Goal: Complete application form

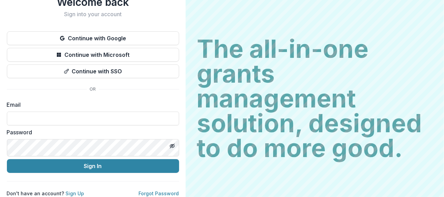
scroll to position [84, 0]
click at [179, 112] on input at bounding box center [93, 119] width 172 height 14
type input "**********"
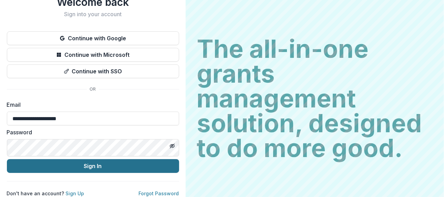
click at [179, 159] on button "Sign In" at bounding box center [93, 166] width 172 height 14
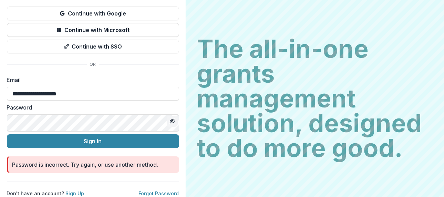
click at [173, 123] on icon "Toggle password visibility" at bounding box center [171, 121] width 3 height 3
click at [159, 112] on label "Password" at bounding box center [91, 107] width 168 height 8
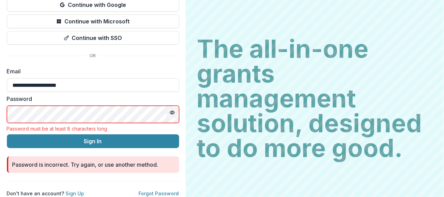
click at [159, 103] on label "Password" at bounding box center [91, 99] width 168 height 8
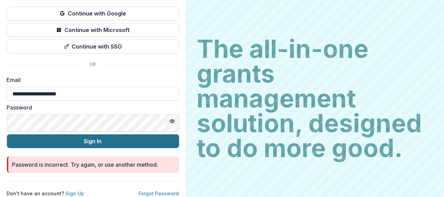
click at [179, 148] on button "Sign In" at bounding box center [93, 141] width 172 height 14
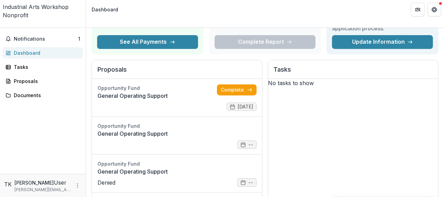
scroll to position [69, 0]
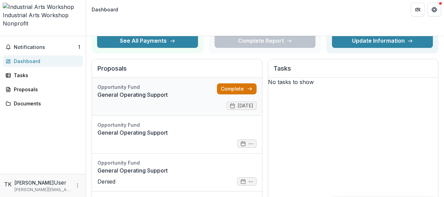
click at [257, 94] on link "Complete" at bounding box center [237, 88] width 40 height 11
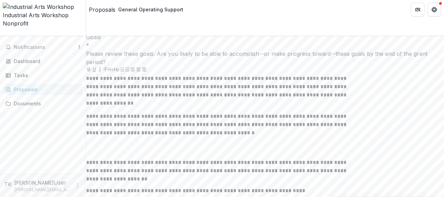
scroll to position [2376, 0]
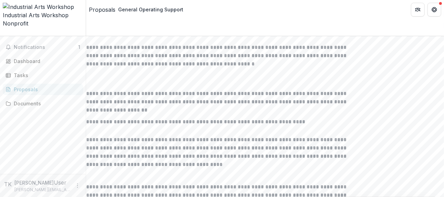
drag, startPoint x: 127, startPoint y: 54, endPoint x: 282, endPoint y: 90, distance: 158.5
copy div "Thinking about the goals you described above, share the plan of how you will ac…"
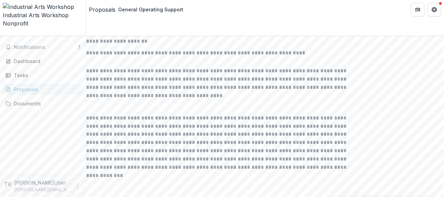
scroll to position [2514, 0]
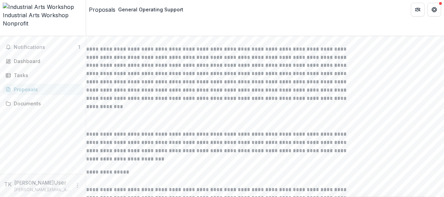
drag, startPoint x: 128, startPoint y: 85, endPoint x: 182, endPoint y: 90, distance: 54.3
drag, startPoint x: 281, startPoint y: 101, endPoint x: 126, endPoint y: 94, distance: 155.8
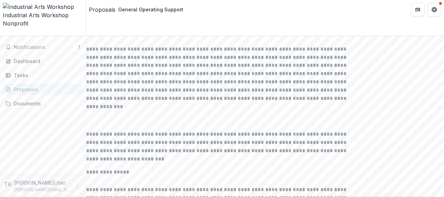
drag, startPoint x: 279, startPoint y: 99, endPoint x: 118, endPoint y: 94, distance: 161.6
copy div "Specify how these funds would impact your current programs, activities, strateg…"
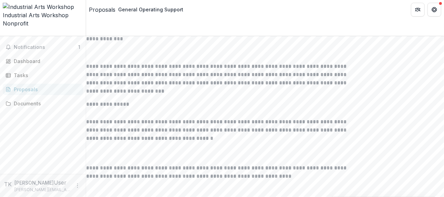
scroll to position [2583, 0]
drag, startPoint x: 310, startPoint y: 144, endPoint x: 124, endPoint y: 101, distance: 191.1
copy div "We acknowledge that the people reviewing your application are likely to have ga…"
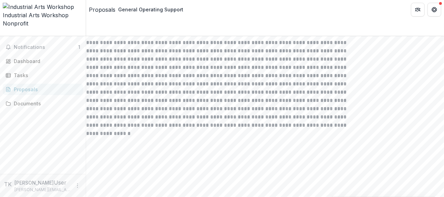
scroll to position [2859, 0]
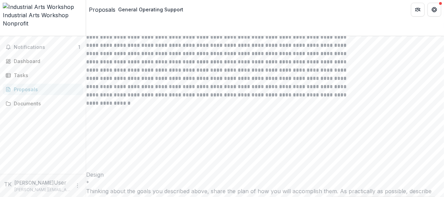
drag, startPoint x: 219, startPoint y: 123, endPoint x: 124, endPoint y: 109, distance: 96.0
copy div "Describe what this work is addressing. How are the people most impacted are pro…"
drag, startPoint x: 237, startPoint y: 1, endPoint x: 207, endPoint y: -7, distance: 30.3
click at [207, 0] on html "**********" at bounding box center [222, 98] width 444 height 197
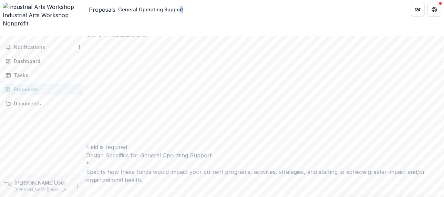
scroll to position [3065, 0]
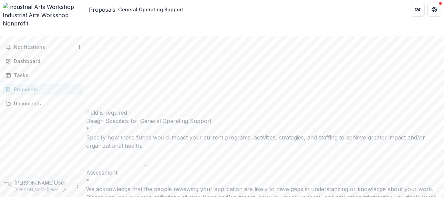
drag, startPoint x: 234, startPoint y: 89, endPoint x: 122, endPoint y: 72, distance: 113.1
click at [122, 71] on div "**********" at bounding box center [265, 104] width 358 height 3967
copy div "One or more samples of past work (video, audio, or image) using the text box or…"
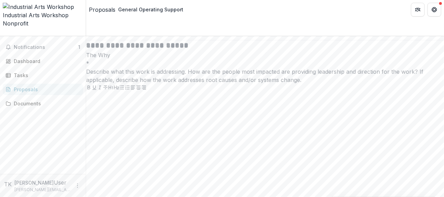
scroll to position [3410, 0]
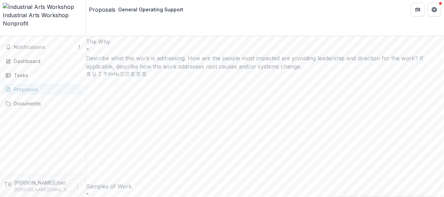
drag, startPoint x: 127, startPoint y: 56, endPoint x: 255, endPoint y: 114, distance: 140.3
copy div "List the grant sources (such as specific foundations, corporations, government …"
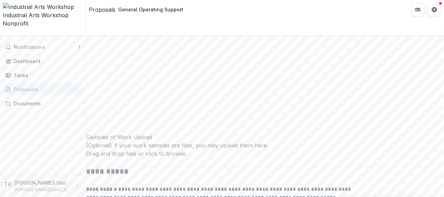
scroll to position [3616, 0]
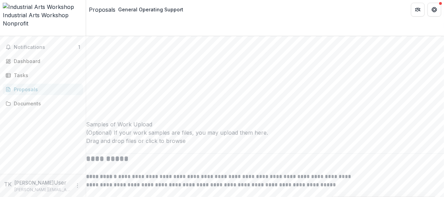
drag, startPoint x: 128, startPoint y: 73, endPoint x: 205, endPoint y: 118, distance: 89.2
copy div "f you have made updates to the Operating Budget that you submitted with your In…"
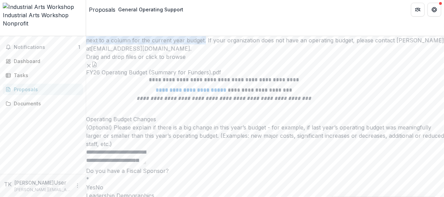
scroll to position [3995, 0]
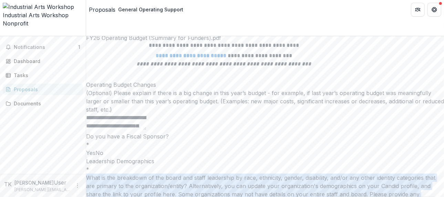
drag, startPoint x: 127, startPoint y: 72, endPoint x: 281, endPoint y: 127, distance: 163.4
click at [281, 174] on div "What is the breakdown of the board and staff leadership by race, ethnicity, gen…" at bounding box center [265, 194] width 358 height 41
copy div "What is the breakdown of the board and staff leadership by race, ethnicity, gen…"
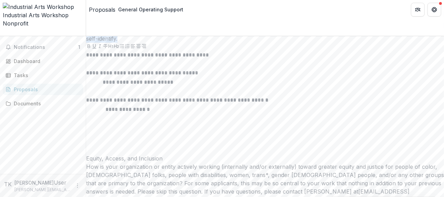
scroll to position [4202, 0]
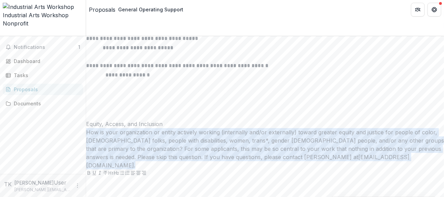
drag, startPoint x: 127, startPoint y: 75, endPoint x: 232, endPoint y: 120, distance: 114.2
click at [232, 128] on div "How is your organization or entity actively working (internally and/or external…" at bounding box center [265, 148] width 358 height 41
copy div "How is your organization or entity actively working (internally and/or external…"
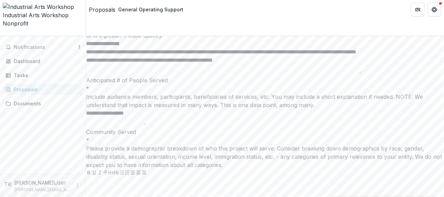
scroll to position [4615, 0]
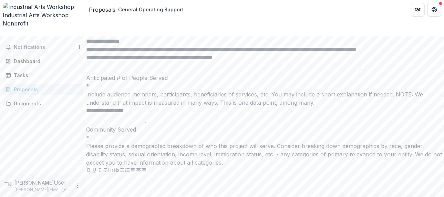
click at [134, 123] on textarea "**********" at bounding box center [116, 115] width 60 height 17
click at [146, 123] on textarea "**********" at bounding box center [116, 115] width 60 height 17
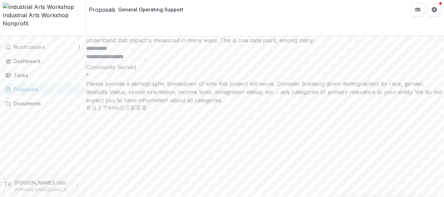
scroll to position [4684, 0]
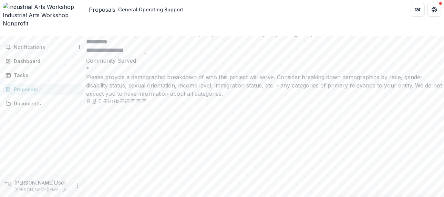
type textarea "**********"
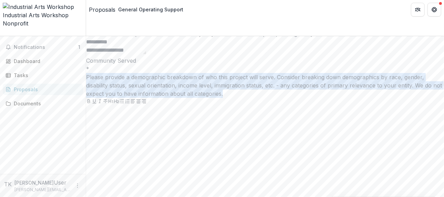
drag, startPoint x: 137, startPoint y: 139, endPoint x: 261, endPoint y: 152, distance: 124.6
click at [261, 98] on div "Please provide a demographic breakdown of who this project will serve. Consider…" at bounding box center [265, 85] width 358 height 25
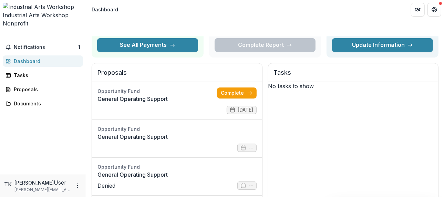
scroll to position [69, 0]
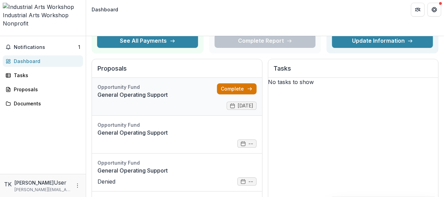
click at [257, 94] on link "Complete" at bounding box center [237, 88] width 40 height 11
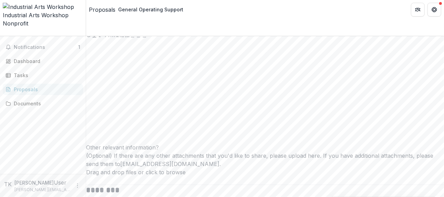
scroll to position [4753, 0]
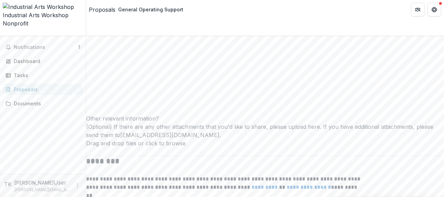
drag, startPoint x: 126, startPoint y: 51, endPoint x: 257, endPoint y: 73, distance: 132.4
copy div "Please provide a demographic breakdown of who this project will serve. Consider…"
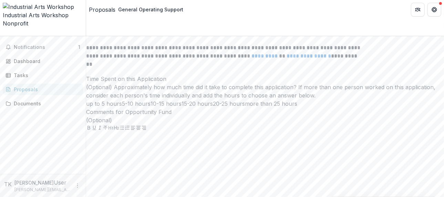
scroll to position [4925, 0]
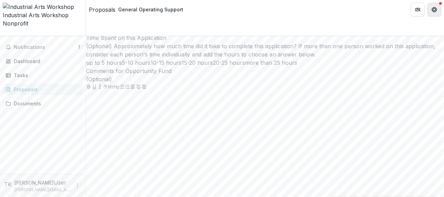
click at [428, 9] on button "Get Help" at bounding box center [434, 10] width 14 height 14
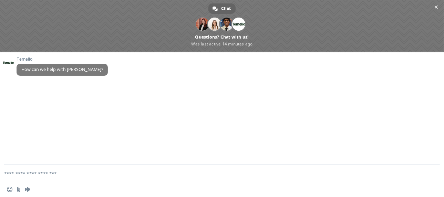
click at [438, 6] on span "Close chat" at bounding box center [436, 7] width 3 height 4
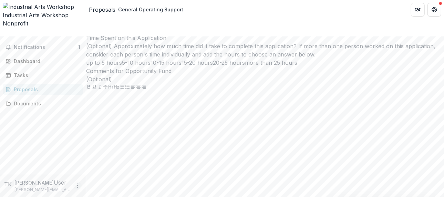
click at [77, 186] on circle "More" at bounding box center [77, 186] width 0 height 0
click at [120, 177] on button "Logout" at bounding box center [122, 181] width 74 height 11
